Goal: Find specific page/section: Find specific page/section

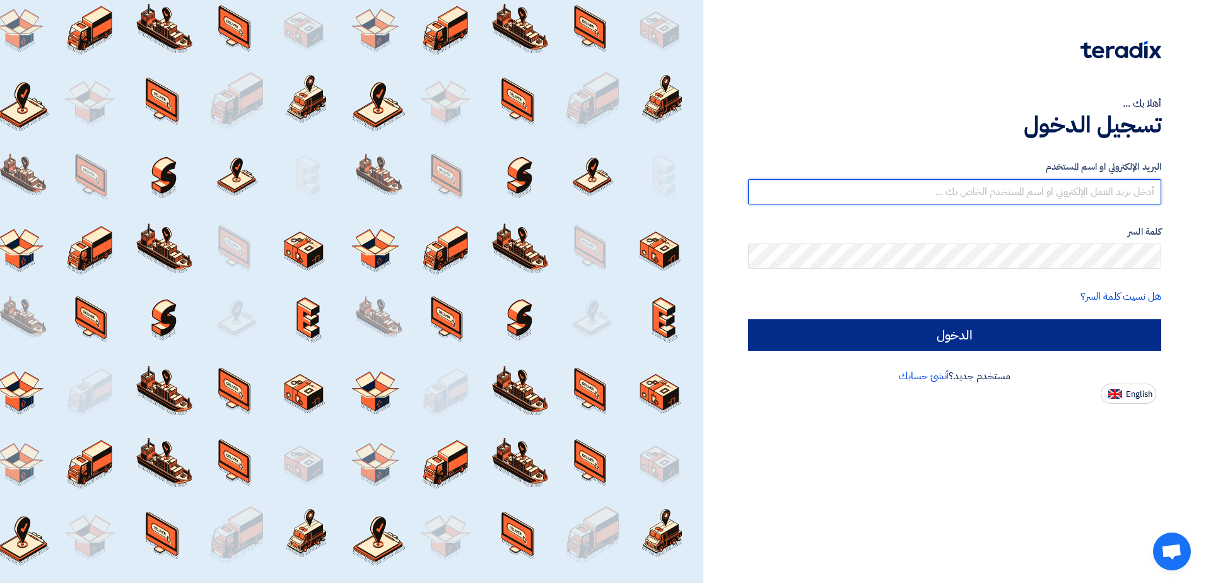
type input "[EMAIL_ADDRESS][DOMAIN_NAME]"
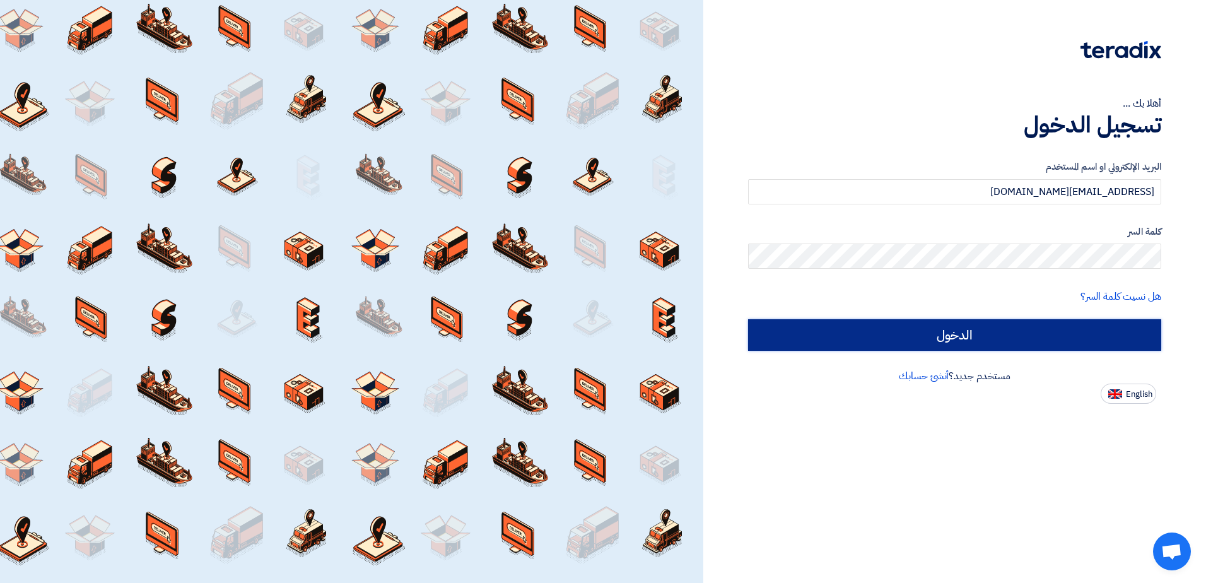
drag, startPoint x: 938, startPoint y: 320, endPoint x: 934, endPoint y: 328, distance: 9.0
click at [936, 326] on input "الدخول" at bounding box center [954, 335] width 413 height 32
click at [931, 329] on input "الدخول" at bounding box center [954, 335] width 413 height 32
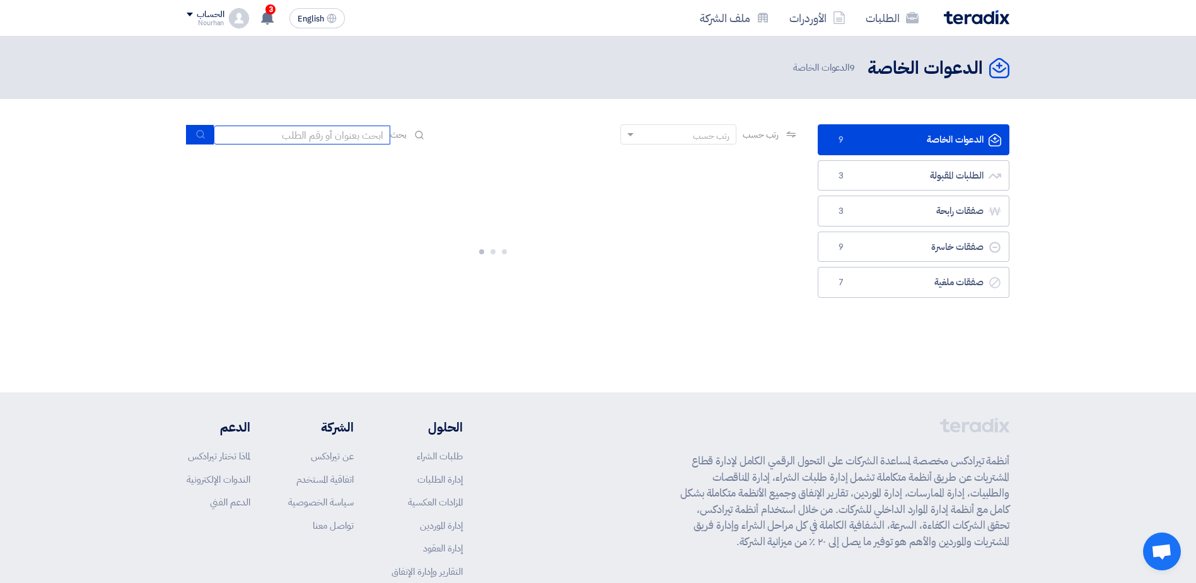
click at [353, 138] on input at bounding box center [302, 135] width 177 height 19
paste input "10007692"
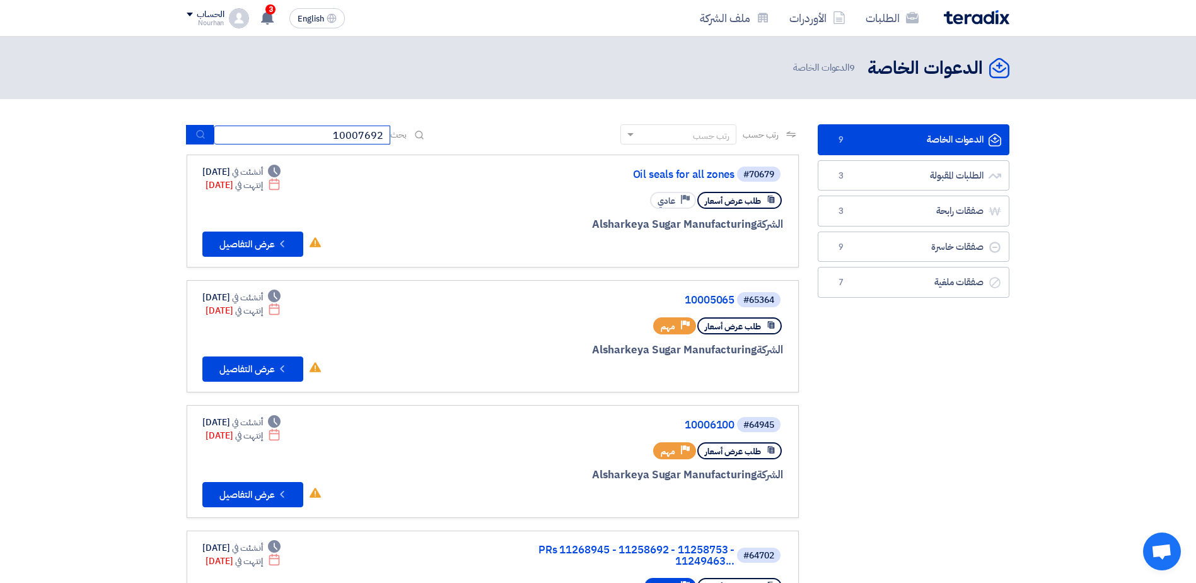
type input "10007692"
click at [202, 139] on icon "submit" at bounding box center [201, 134] width 10 height 10
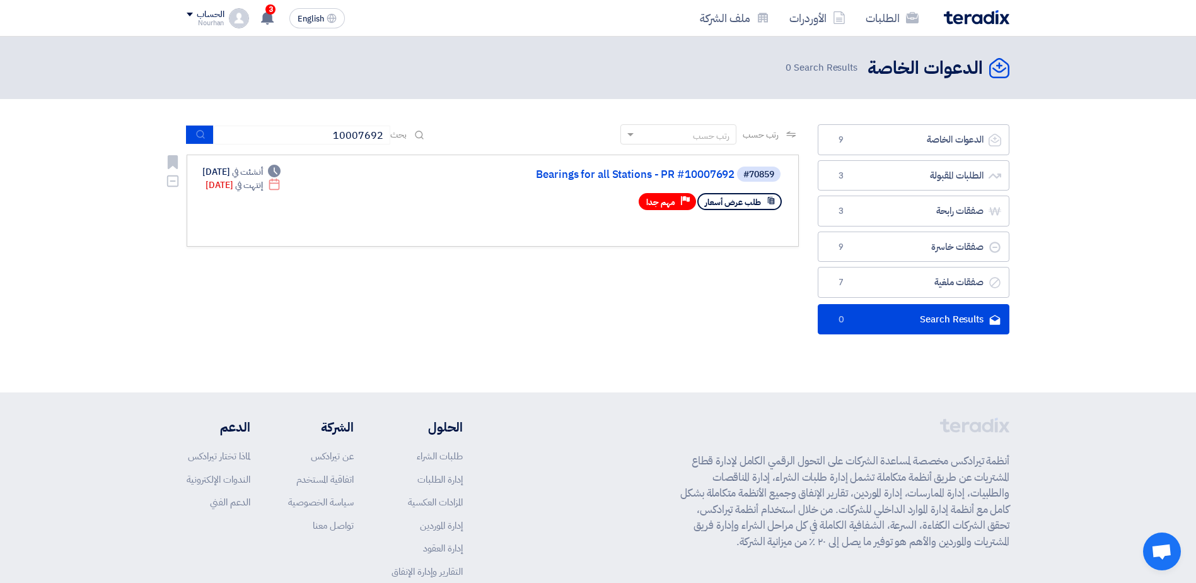
click at [250, 183] on div "Deadline إنتهت في [DATE]" at bounding box center [243, 184] width 75 height 13
drag, startPoint x: 223, startPoint y: 190, endPoint x: 311, endPoint y: 187, distance: 87.7
click at [311, 187] on div "#70859 Bearings for all Stations - PR #10007692 طلب عرض أسعار Priority مهم جدا …" at bounding box center [492, 200] width 581 height 71
drag, startPoint x: 311, startPoint y: 187, endPoint x: 501, endPoint y: 208, distance: 191.1
click at [501, 208] on div "طلب عرض أسعار Priority مهم جدا" at bounding box center [631, 201] width 303 height 22
